Goal: Task Accomplishment & Management: Manage account settings

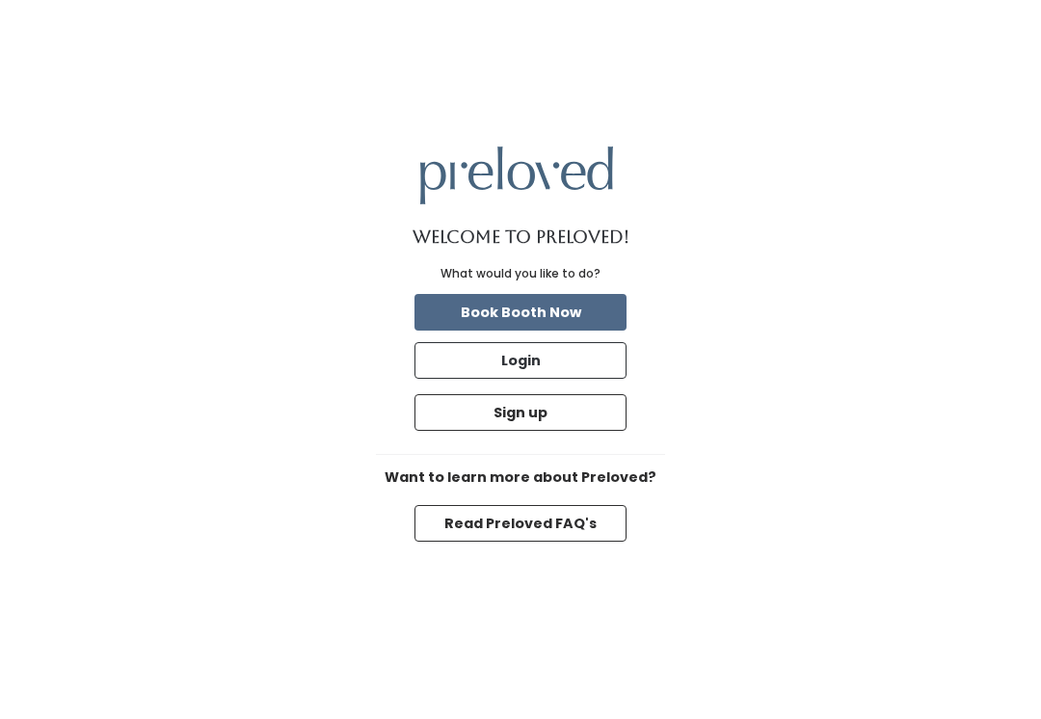
click at [437, 375] on button "Login" at bounding box center [520, 360] width 212 height 37
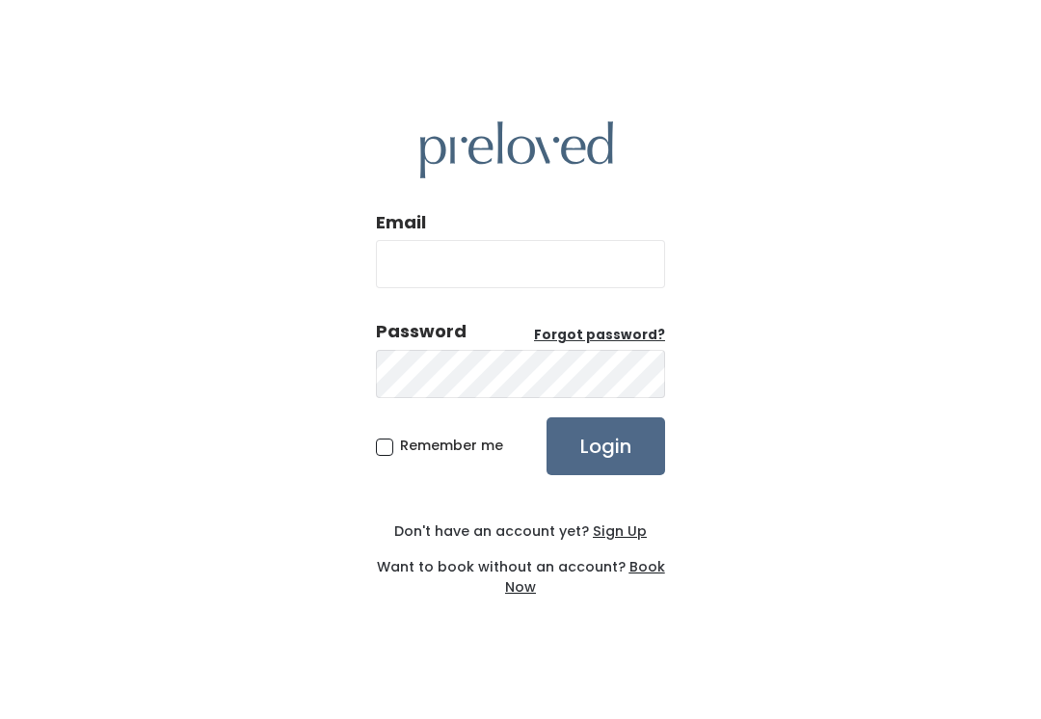
click at [411, 266] on input "Email" at bounding box center [520, 264] width 289 height 48
type input "provo.store@preloved.love"
click at [605, 466] on input "Login" at bounding box center [605, 446] width 119 height 58
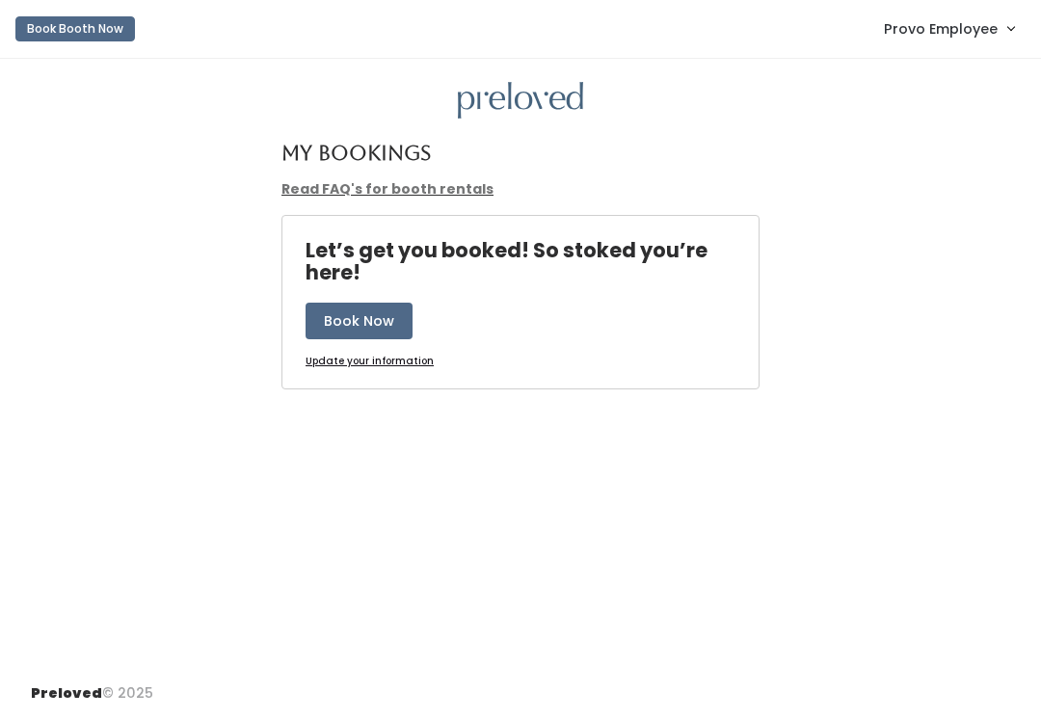
click at [941, 36] on span "Provo Employee" at bounding box center [941, 28] width 114 height 21
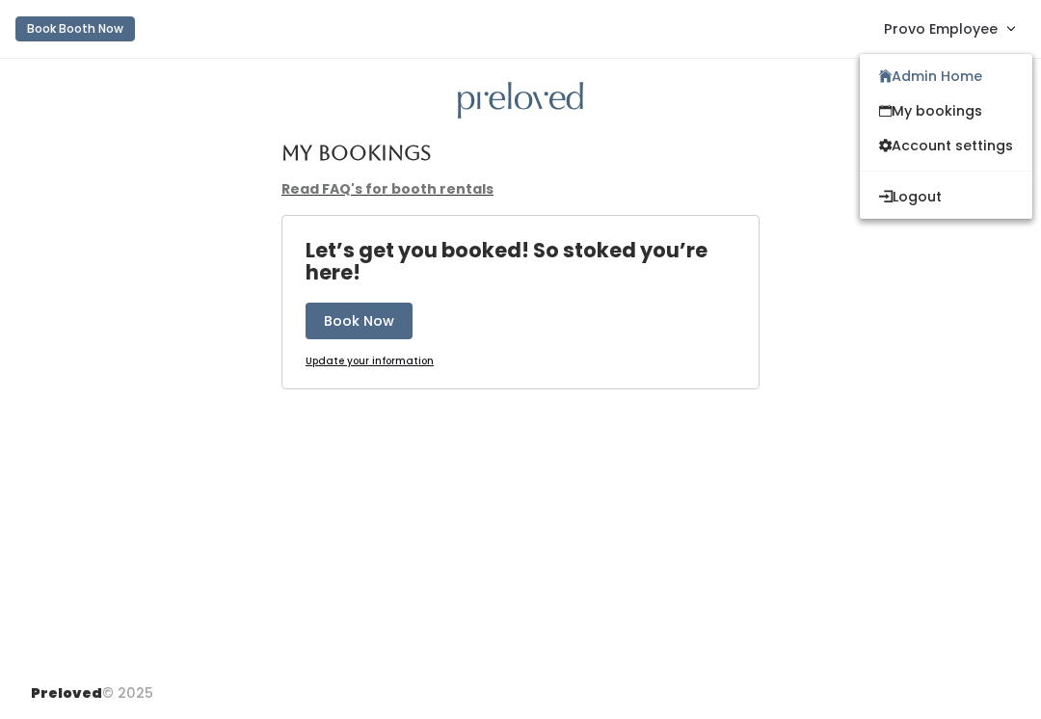
click at [888, 76] on link "Admin Home" at bounding box center [946, 76] width 172 height 35
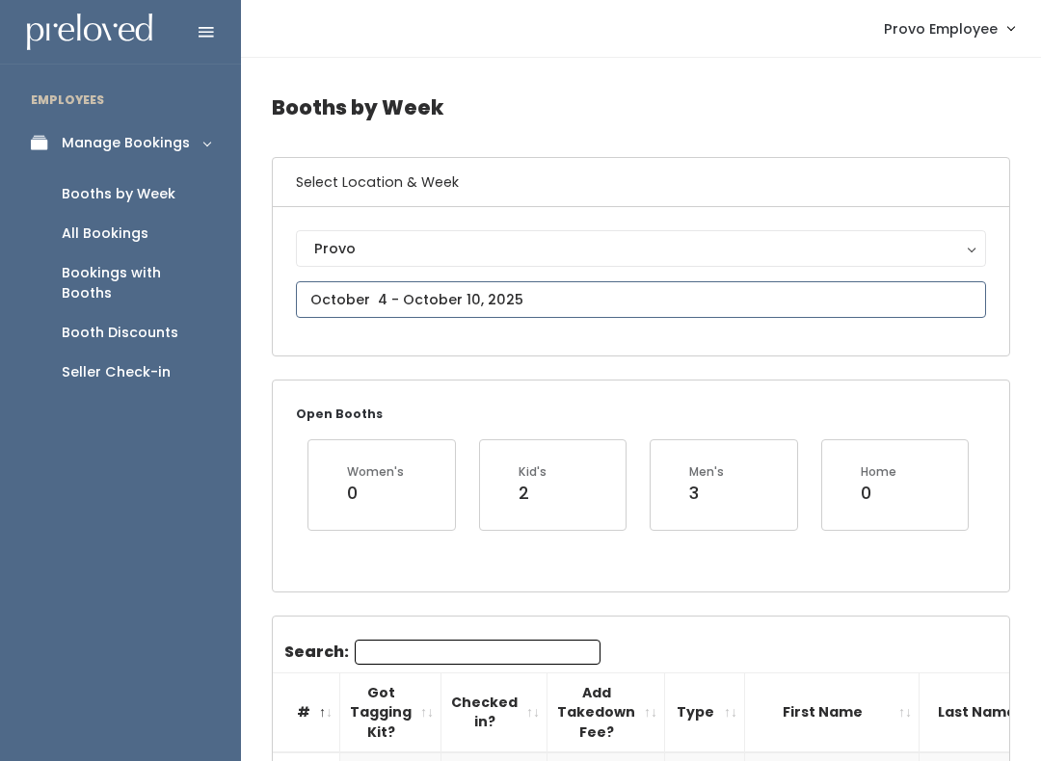
click at [654, 311] on input "text" at bounding box center [641, 299] width 690 height 37
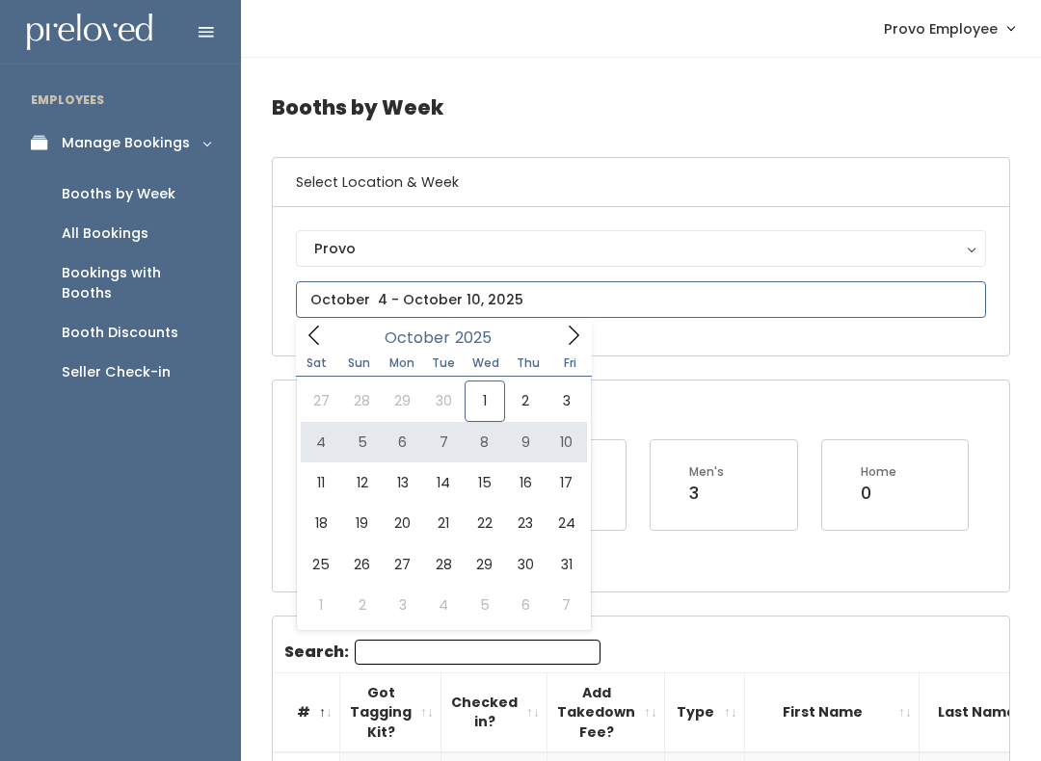
type input "October 4 to October 10"
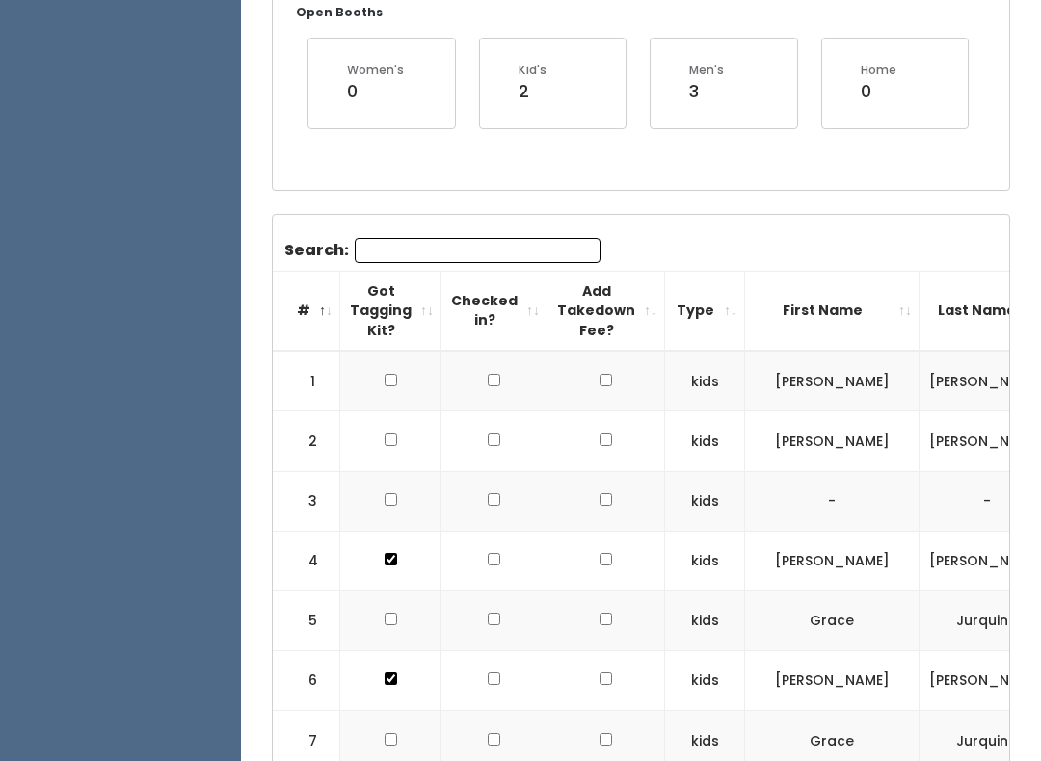
scroll to position [413, 0]
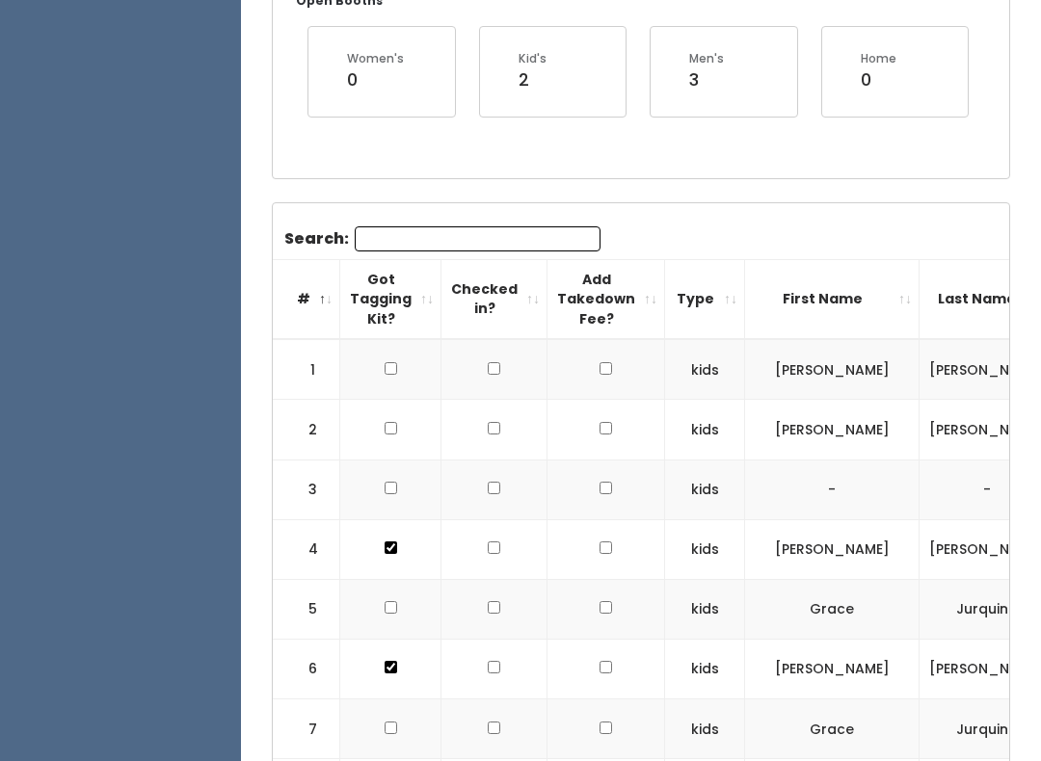
click at [384, 230] on input "Search:" at bounding box center [478, 238] width 246 height 25
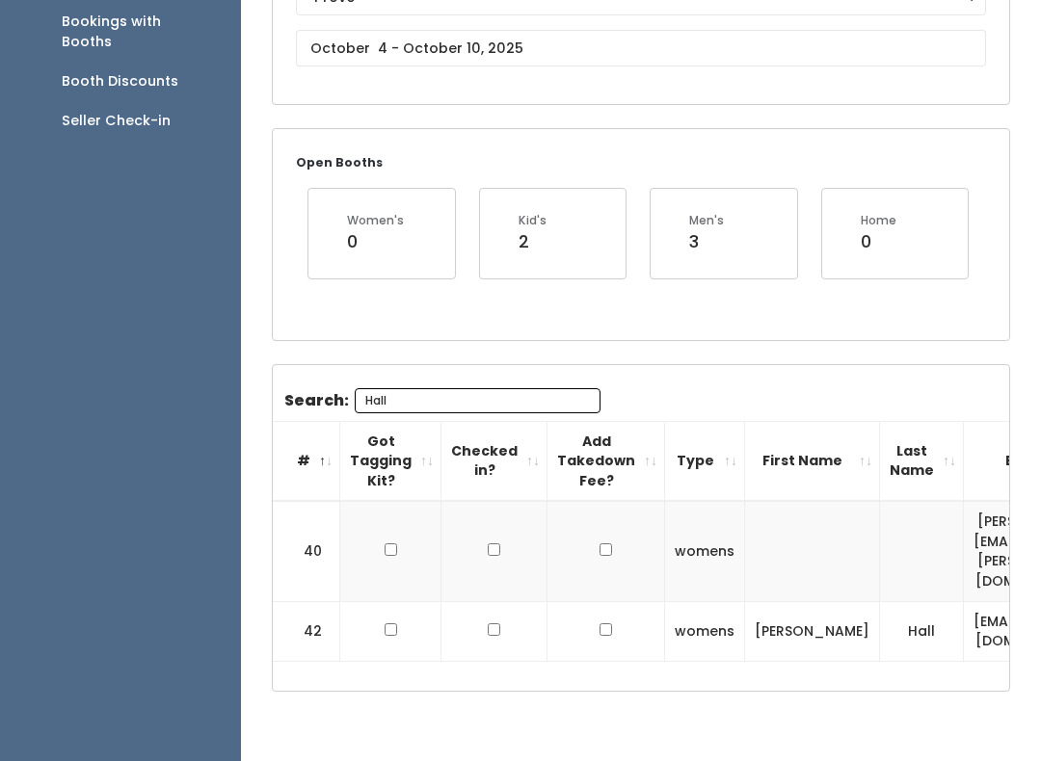
scroll to position [0, 0]
type input "Hall"
click at [384, 623] on input "checkbox" at bounding box center [390, 629] width 13 height 13
checkbox input "true"
click at [789, 56] on input "text" at bounding box center [641, 48] width 690 height 37
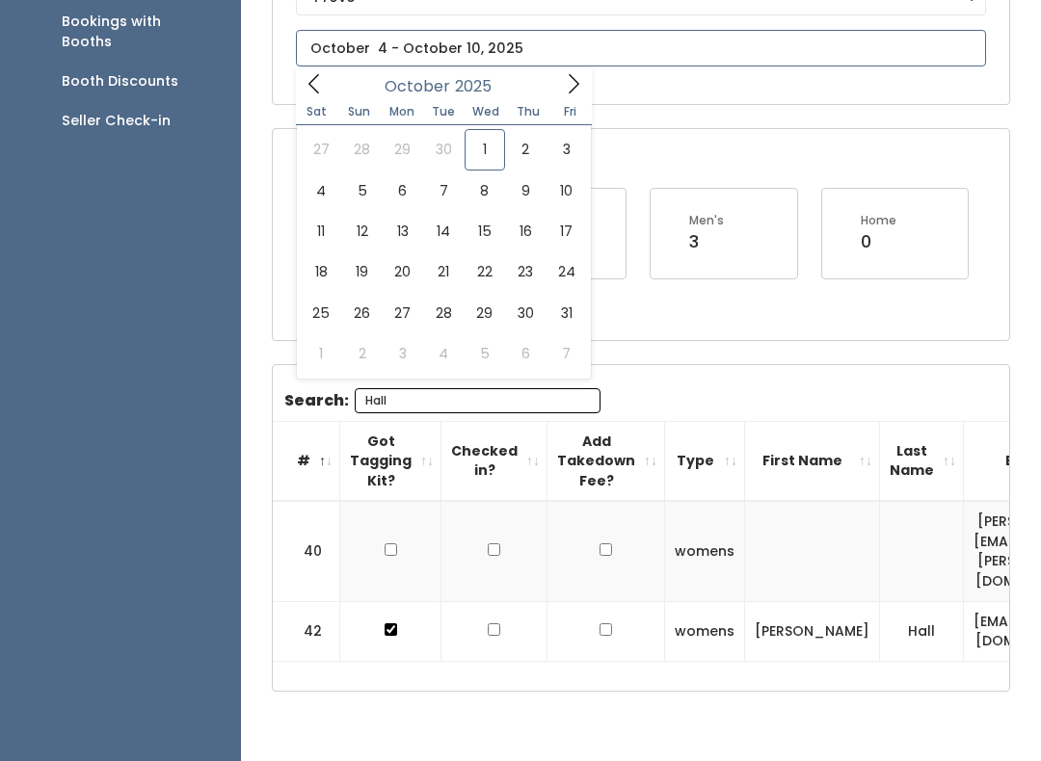
click at [311, 81] on icon at bounding box center [313, 83] width 11 height 19
click at [575, 86] on icon at bounding box center [573, 83] width 21 height 21
click at [318, 84] on icon at bounding box center [314, 83] width 21 height 21
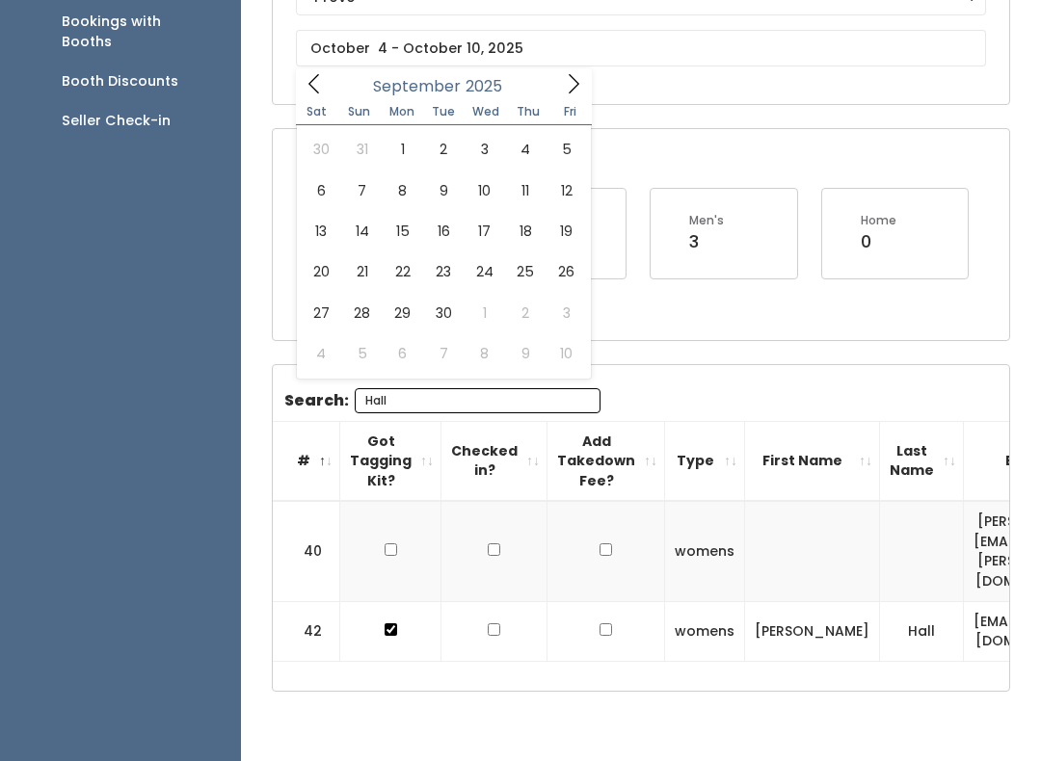
click at [755, 307] on div "Open Booths Women's 0 Kid's 2 Men's 3 Home 0" at bounding box center [641, 234] width 736 height 210
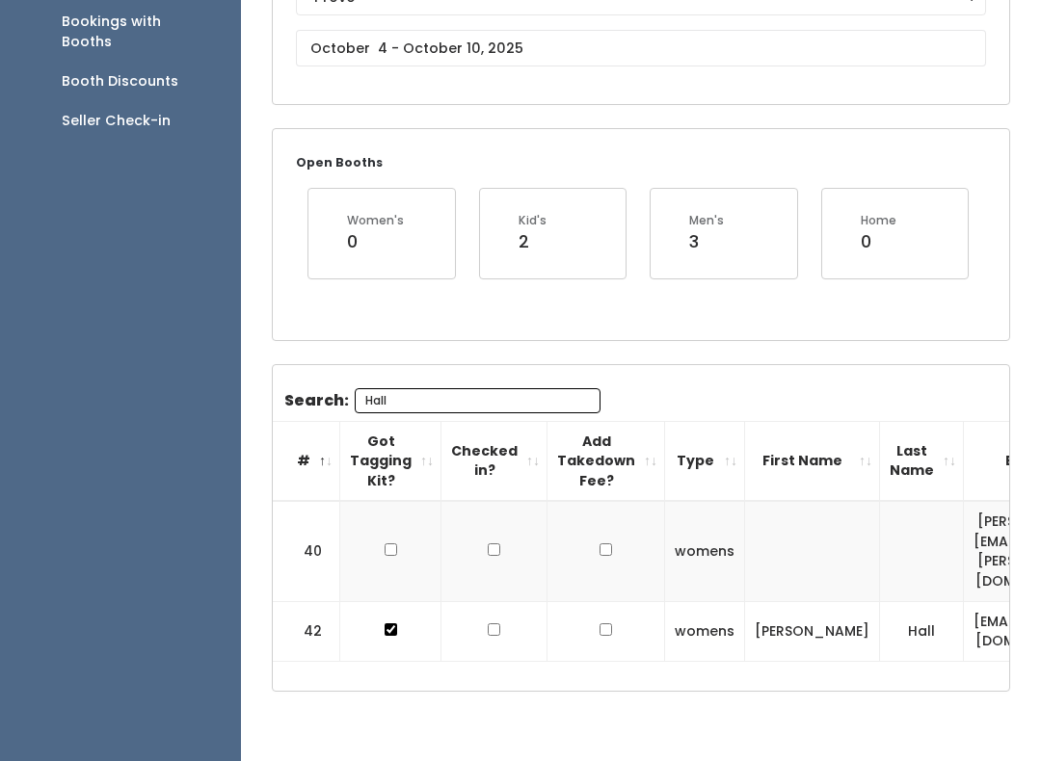
click at [420, 395] on input "Hall" at bounding box center [478, 400] width 246 height 25
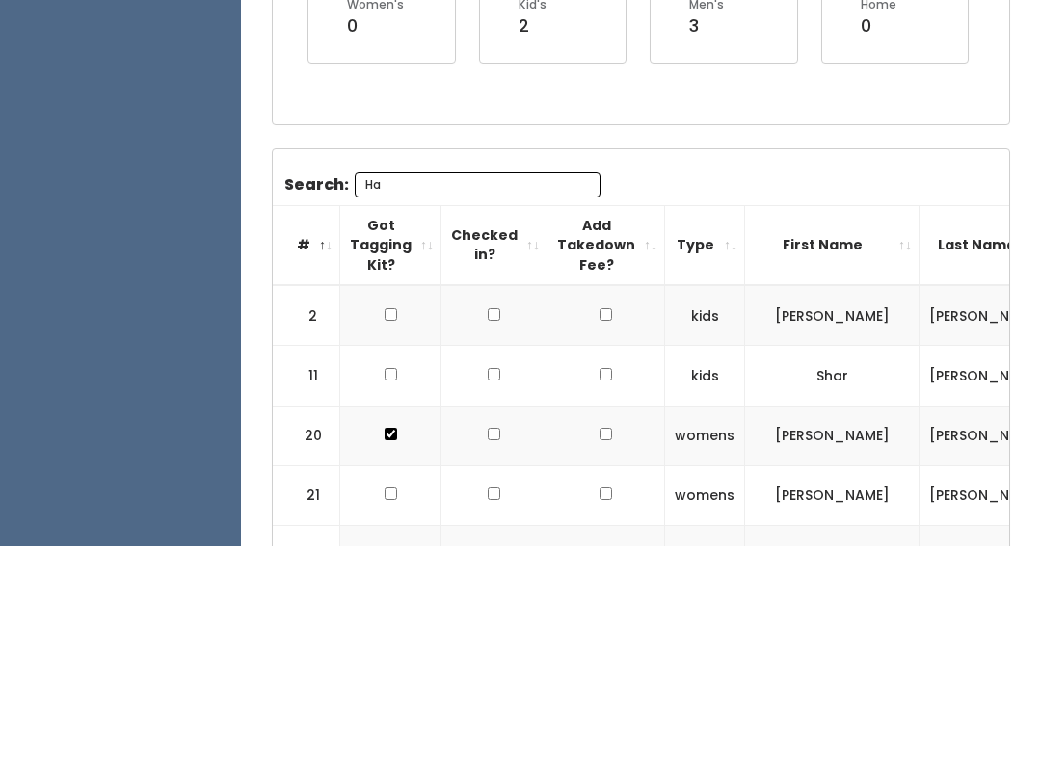
type input "H"
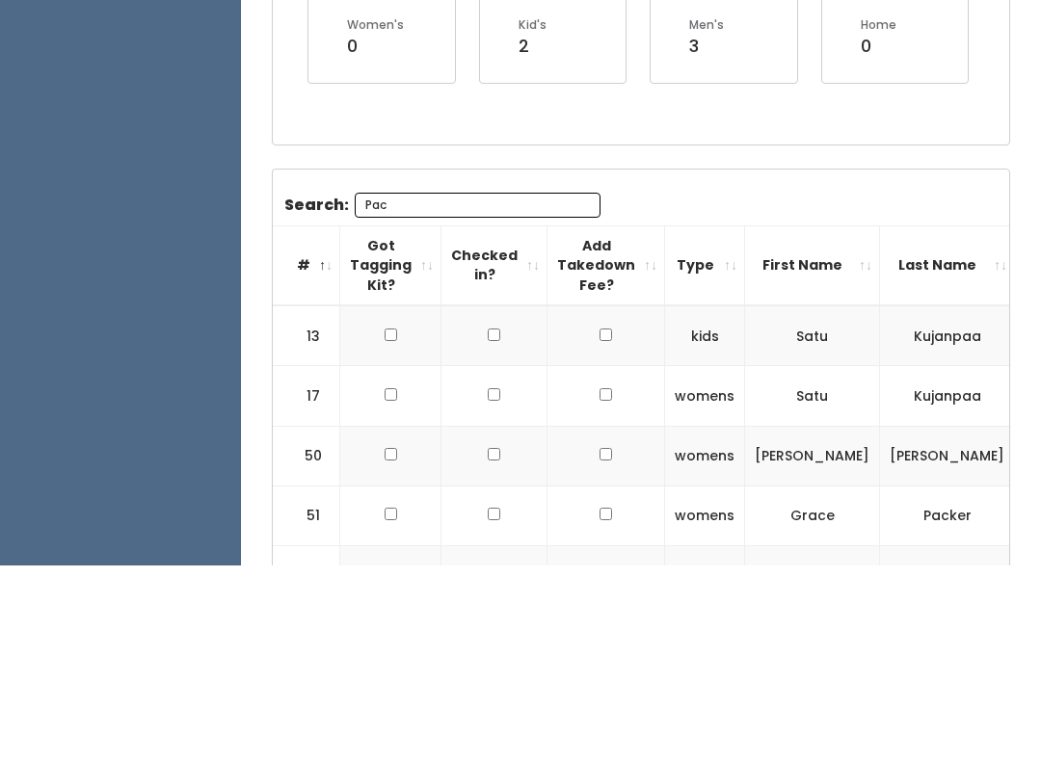
scroll to position [212, 0]
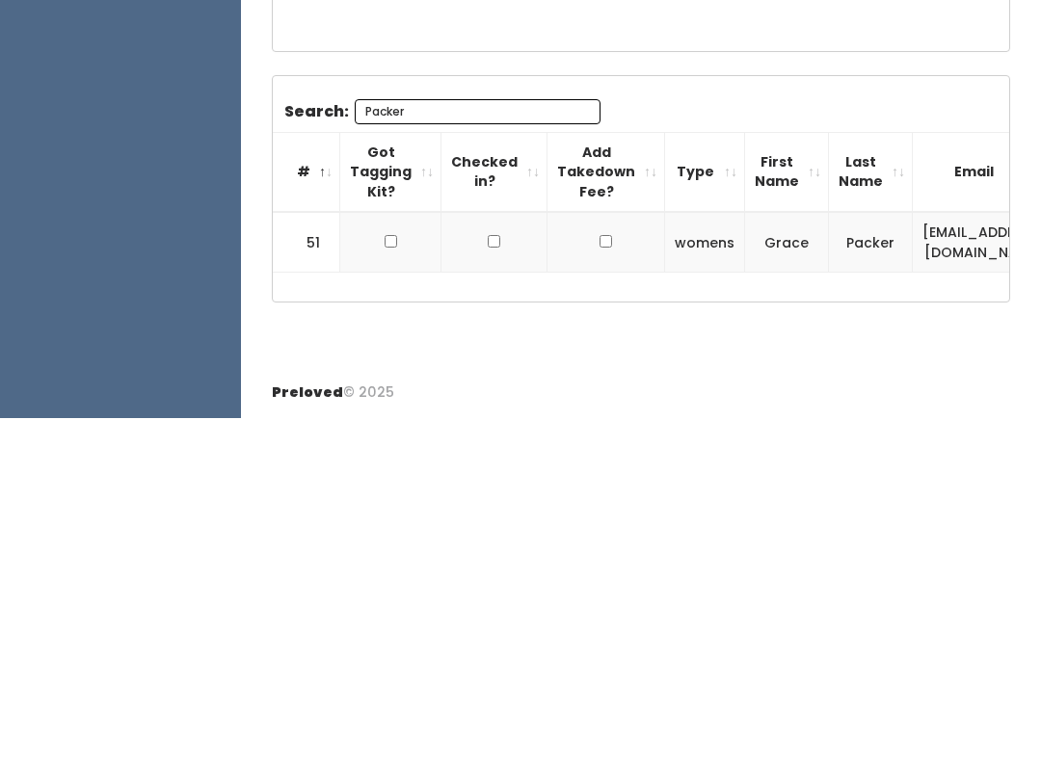
type input "Packer"
click at [391, 578] on input "checkbox" at bounding box center [390, 584] width 13 height 13
checkbox input "true"
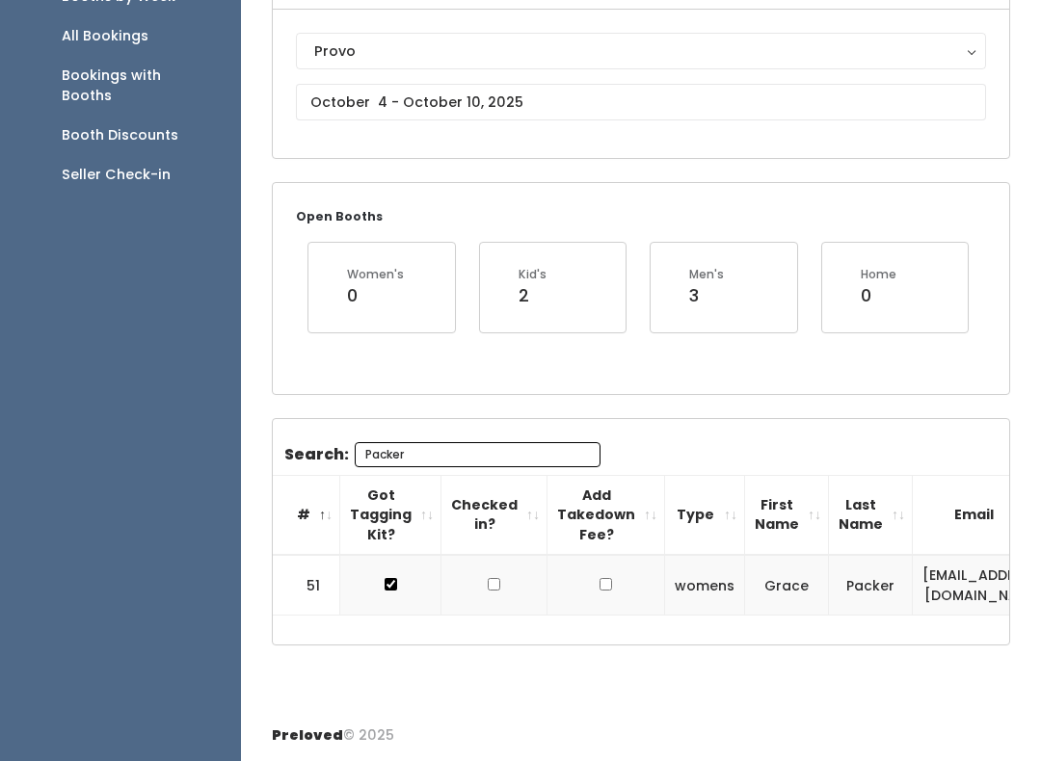
click at [473, 442] on input "Packer" at bounding box center [478, 454] width 246 height 25
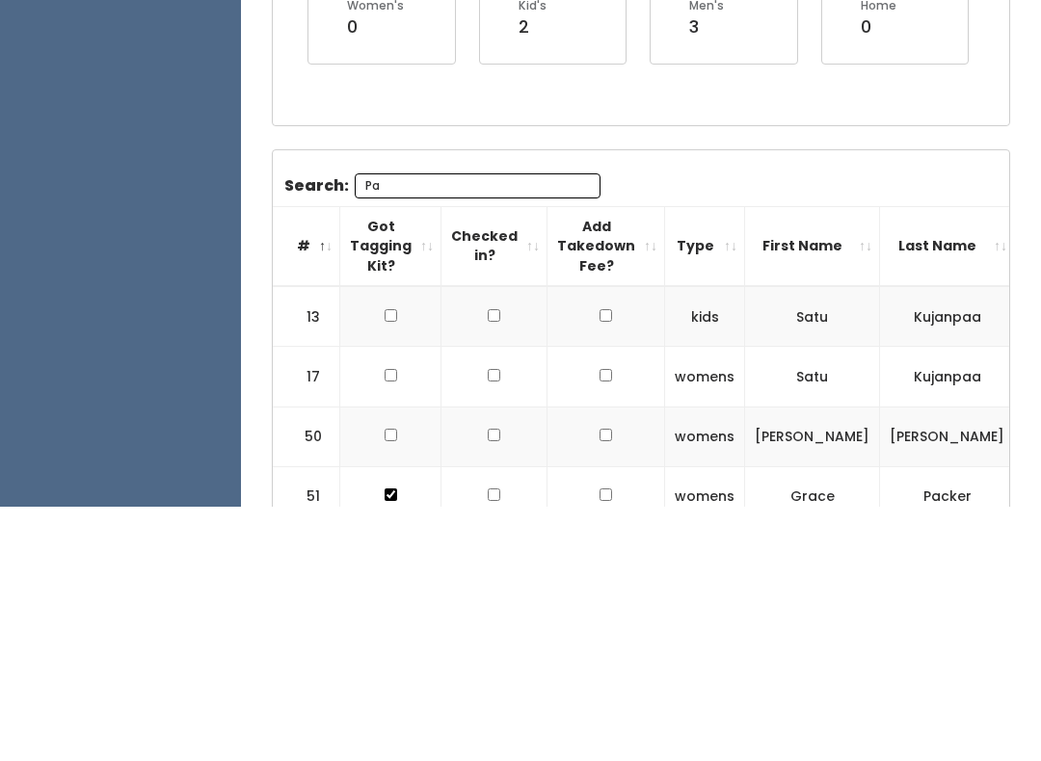
type input "P"
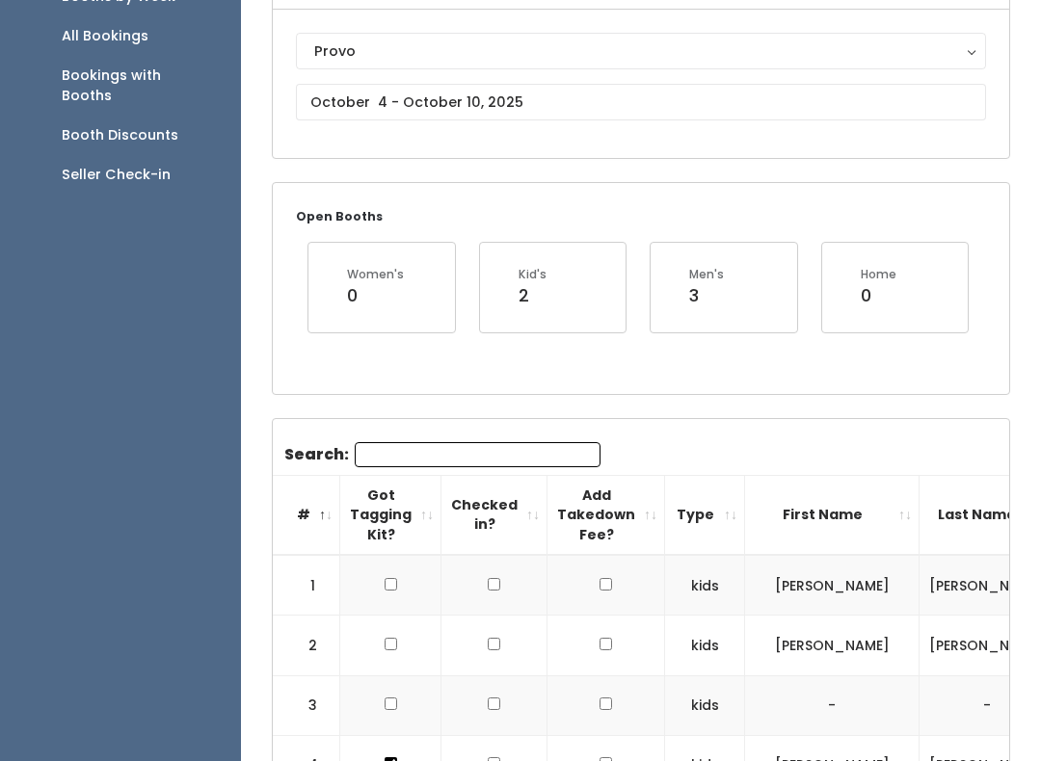
scroll to position [157, 0]
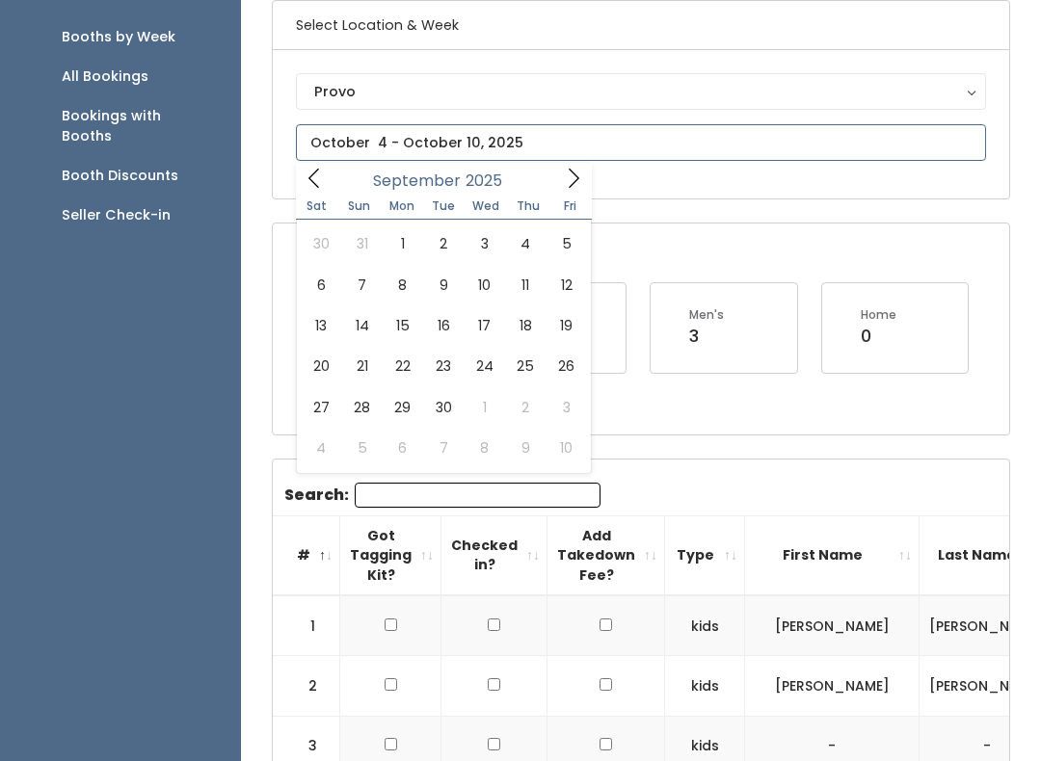
click at [580, 166] on span at bounding box center [573, 178] width 37 height 30
click at [570, 181] on icon at bounding box center [573, 178] width 21 height 21
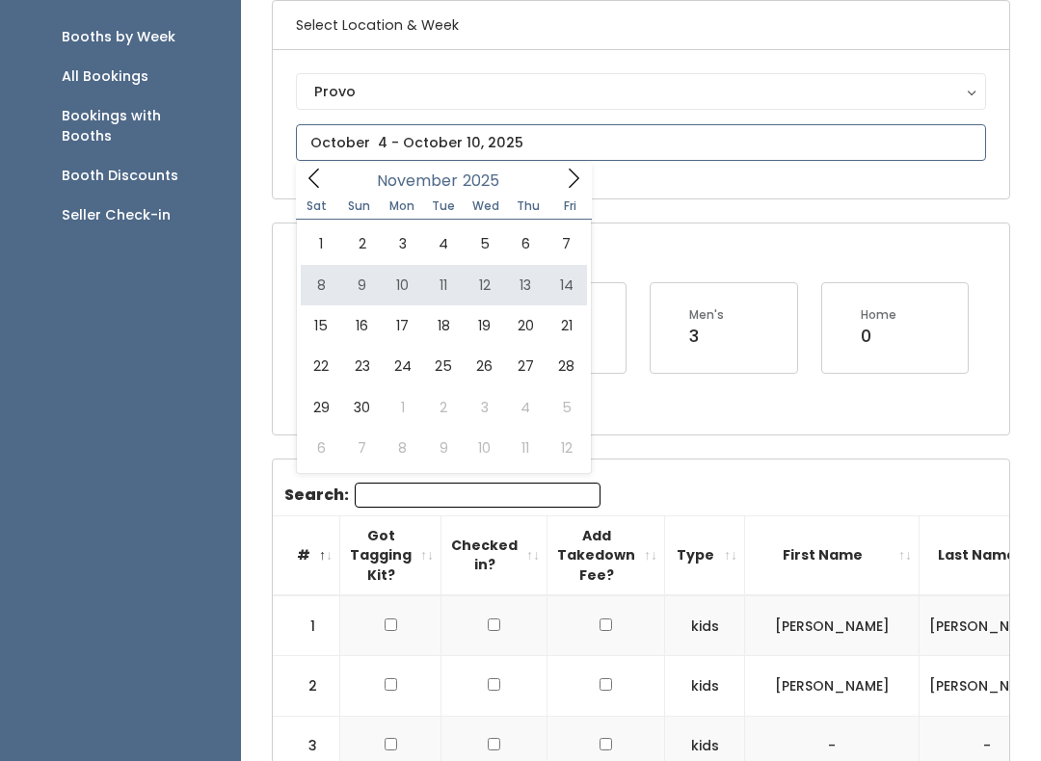
type input "November 8 to November 14"
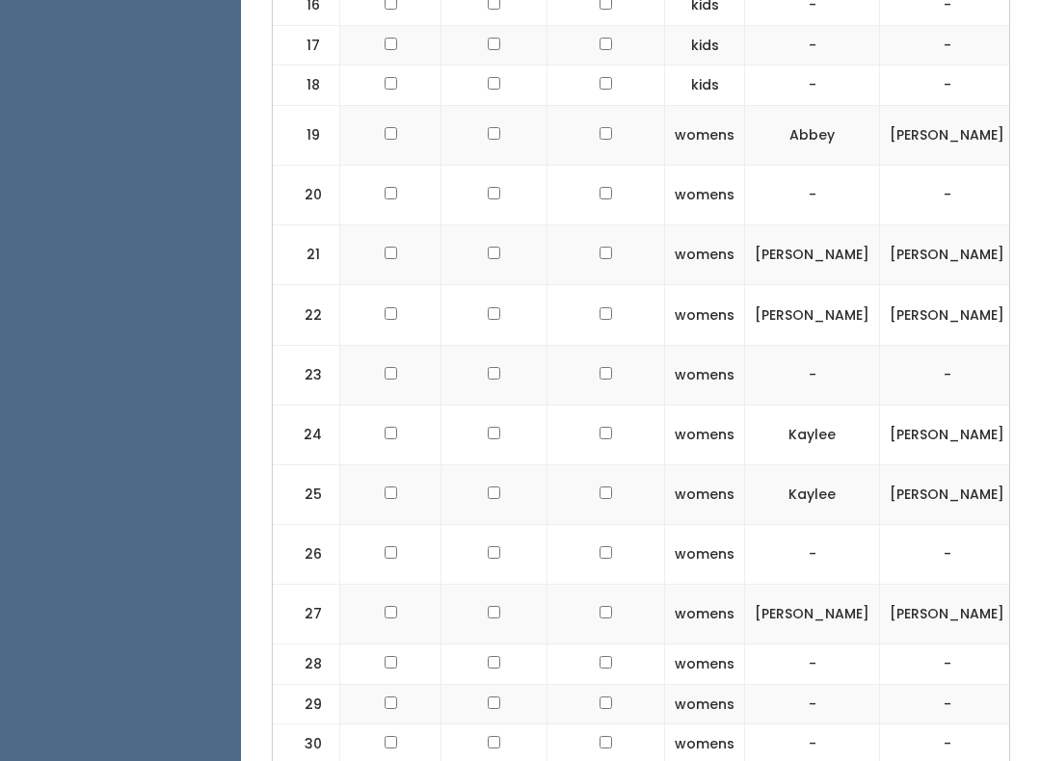
scroll to position [1416, 0]
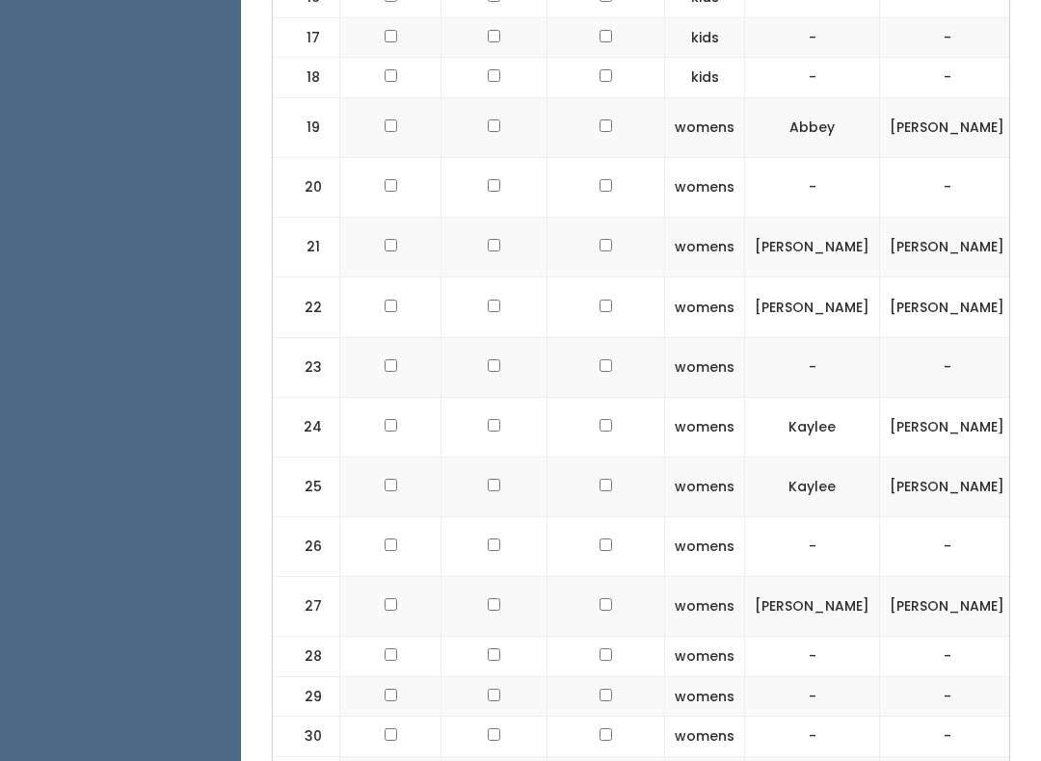
click at [384, 240] on input "checkbox" at bounding box center [390, 246] width 13 height 13
checkbox input "true"
click at [390, 301] on input "checkbox" at bounding box center [390, 307] width 13 height 13
checkbox input "true"
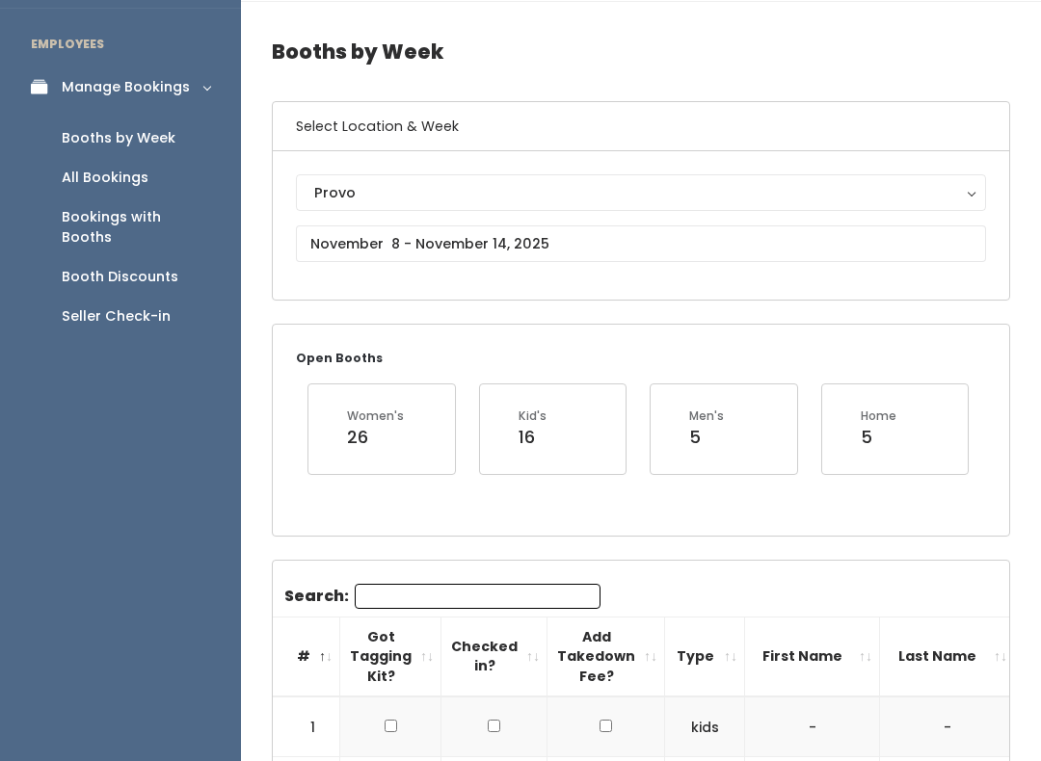
scroll to position [0, 0]
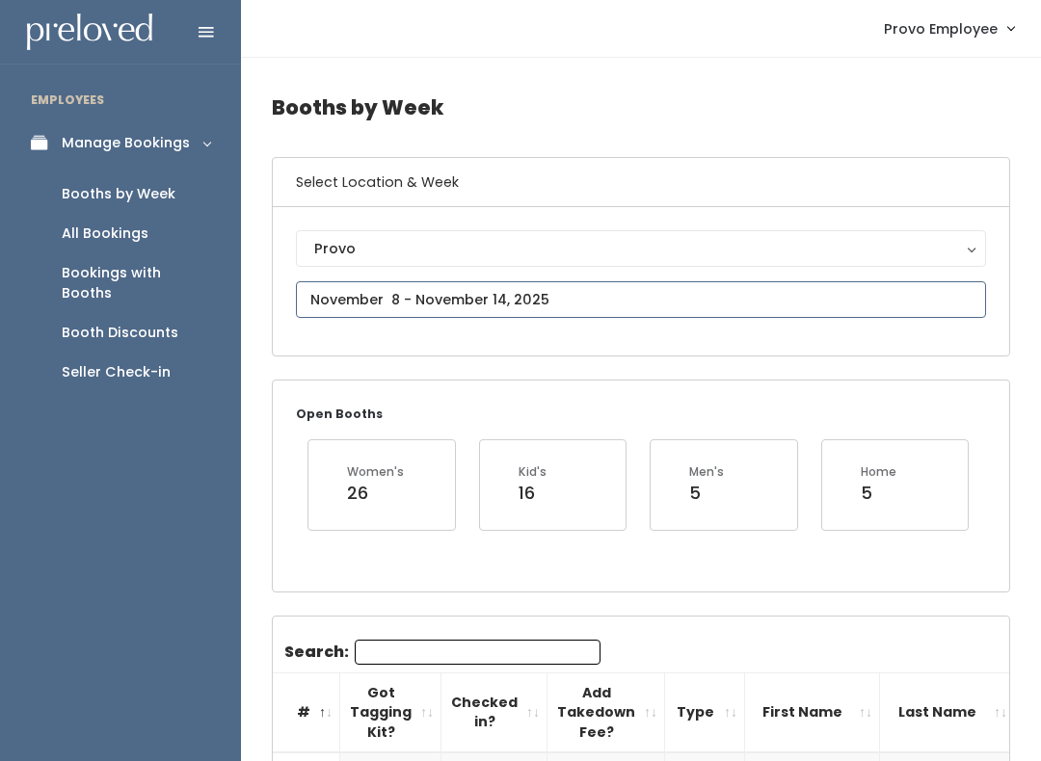
click at [637, 291] on input "text" at bounding box center [641, 299] width 690 height 37
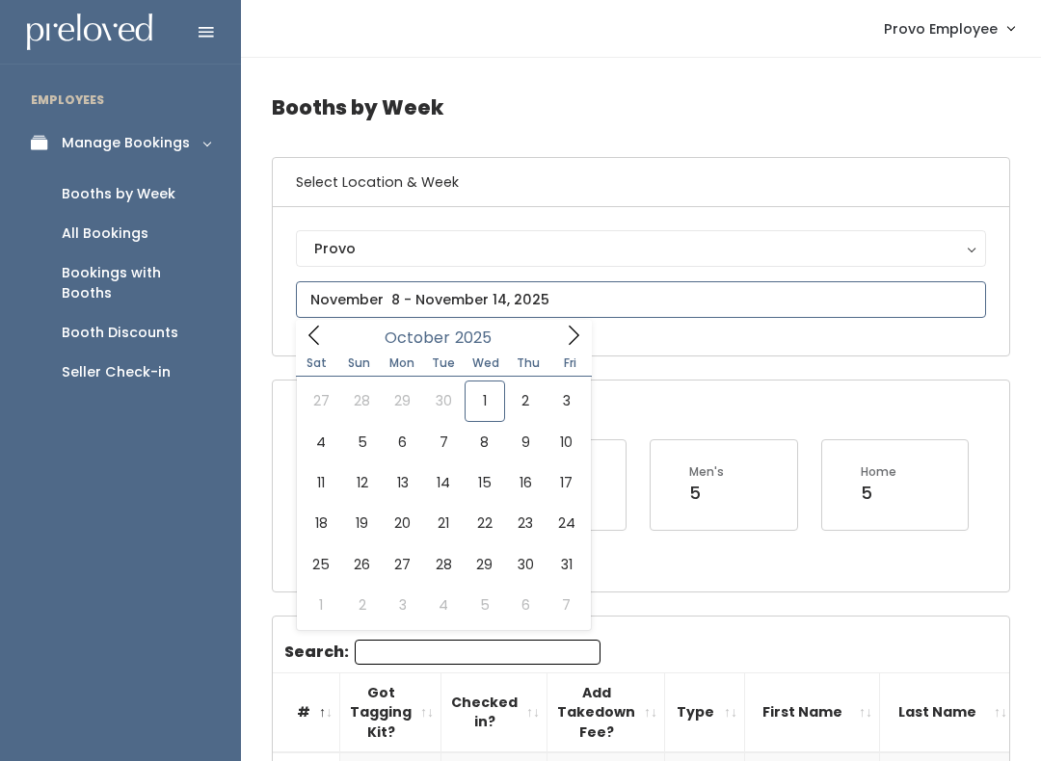
type input "September 27 to October 3"
